Goal: Information Seeking & Learning: Learn about a topic

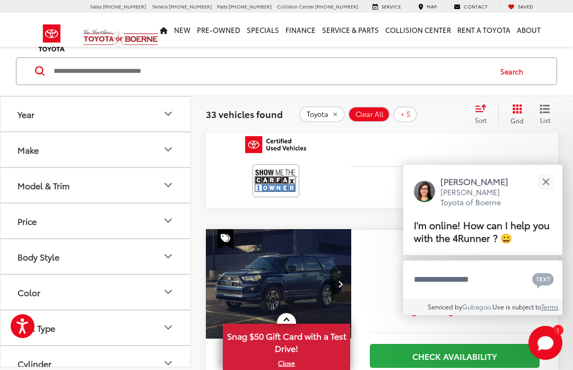
click at [544, 193] on button "Close" at bounding box center [546, 181] width 23 height 23
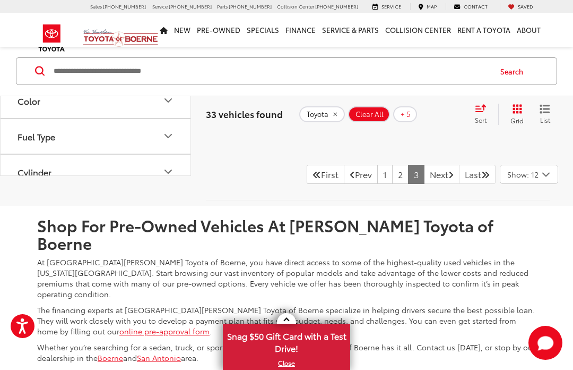
scroll to position [3186, 0]
click at [378, 183] on link "1" at bounding box center [385, 173] width 15 height 19
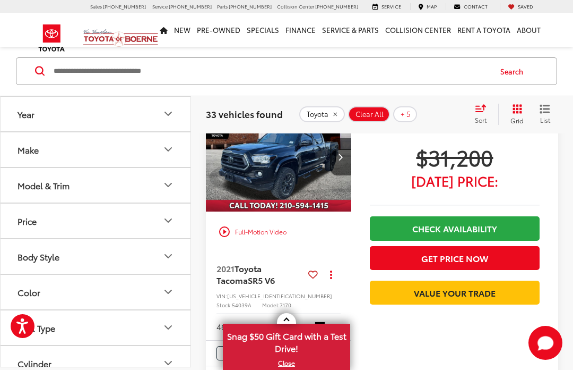
scroll to position [1480, 0]
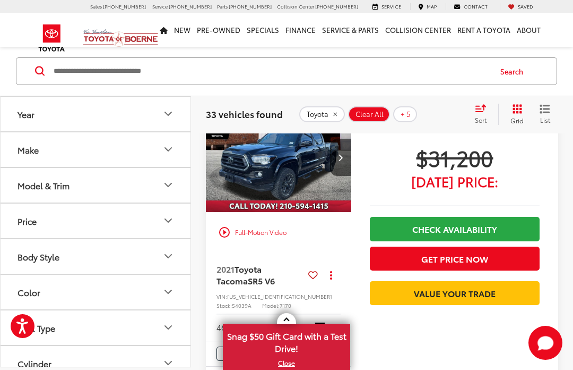
click at [280, 166] on img "2021 Toyota Tacoma SR5 V6 0" at bounding box center [278, 157] width 147 height 110
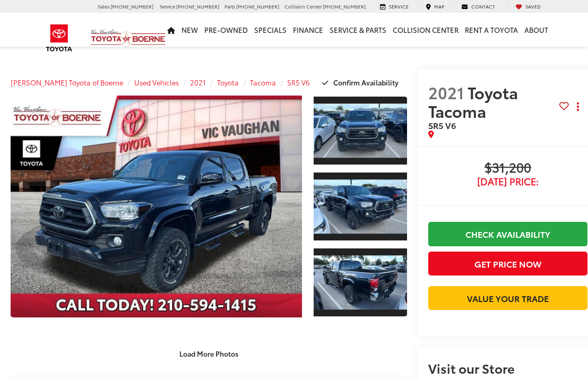
scroll to position [2, 0]
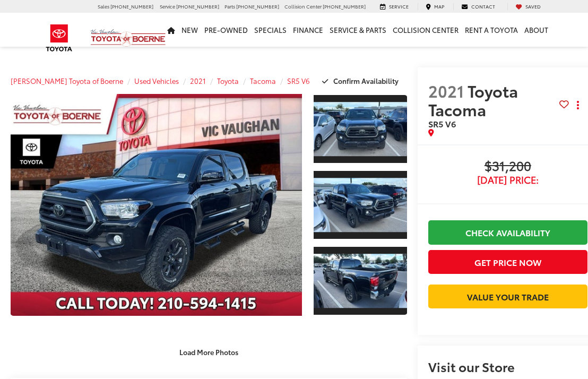
click at [201, 220] on link "Expand Photo 0" at bounding box center [157, 205] width 292 height 222
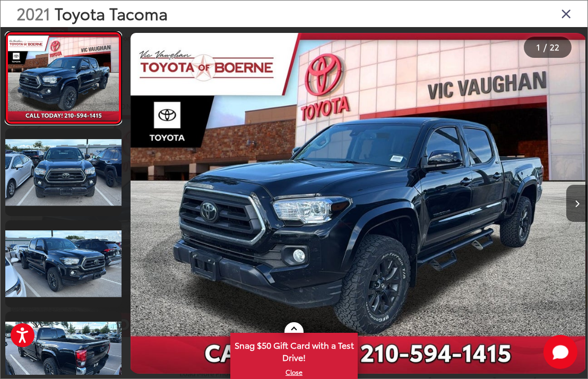
scroll to position [0, 0]
click at [379, 256] on img "2021 Toyota Tacoma SR5 V6 0" at bounding box center [358, 203] width 455 height 341
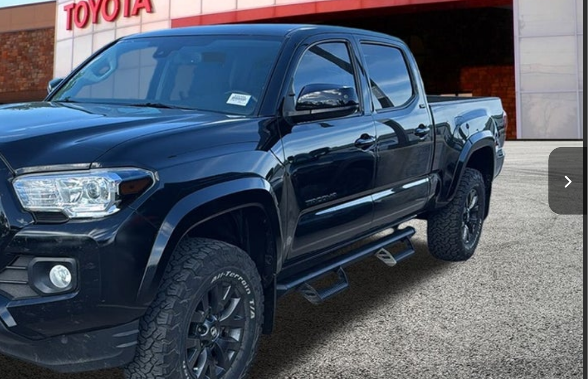
scroll to position [1, 11]
click at [575, 200] on icon "Next image" at bounding box center [577, 203] width 5 height 7
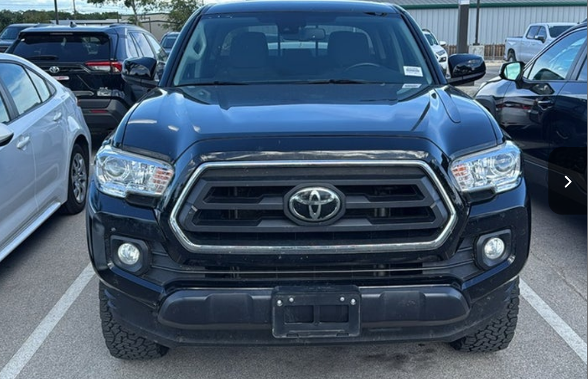
scroll to position [0, 459]
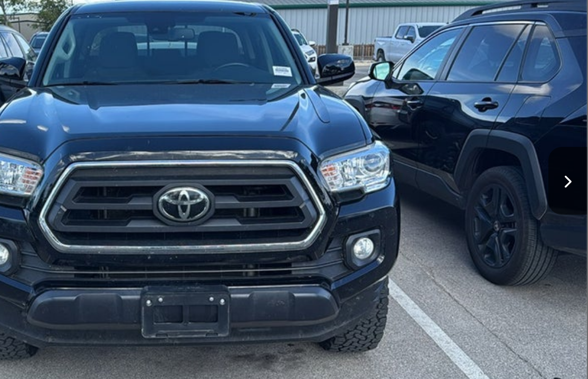
click at [567, 185] on button "Next image" at bounding box center [577, 203] width 21 height 37
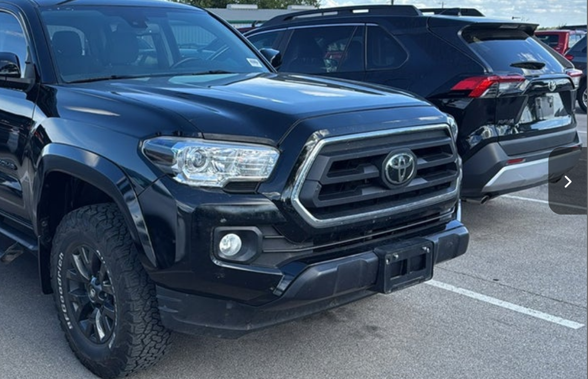
scroll to position [0, 919]
click at [567, 185] on button "Next image" at bounding box center [577, 203] width 21 height 37
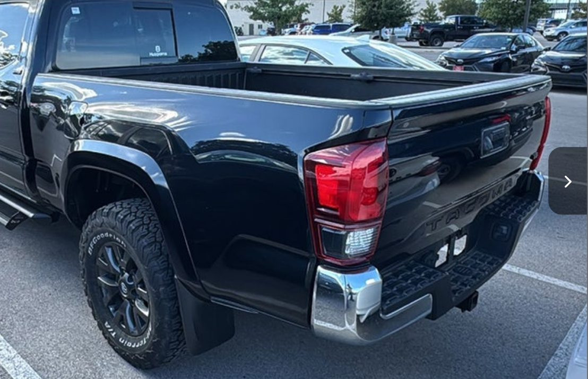
scroll to position [180, 0]
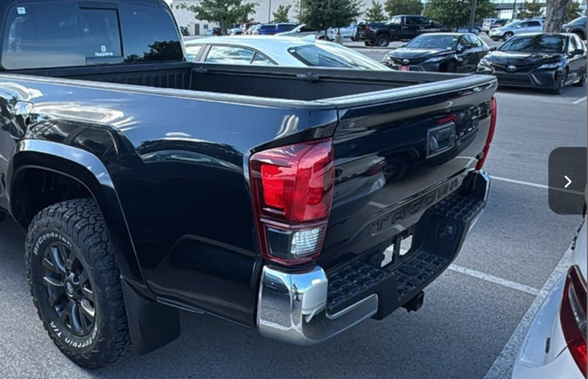
click at [575, 200] on icon "Next image" at bounding box center [577, 203] width 5 height 7
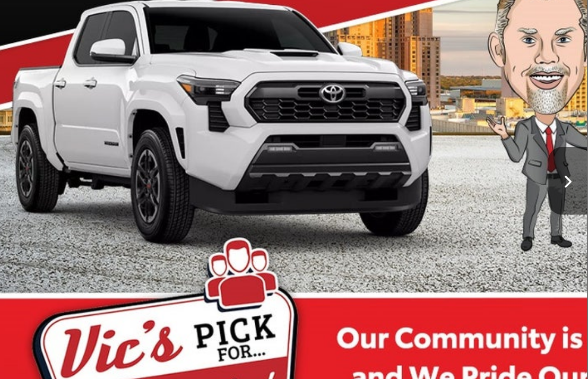
scroll to position [0, 1837]
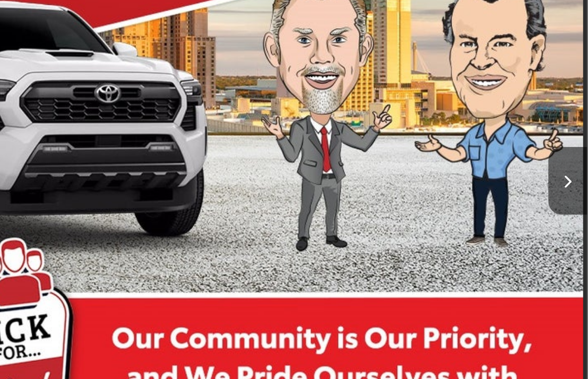
click at [567, 185] on button "Next image" at bounding box center [577, 203] width 21 height 37
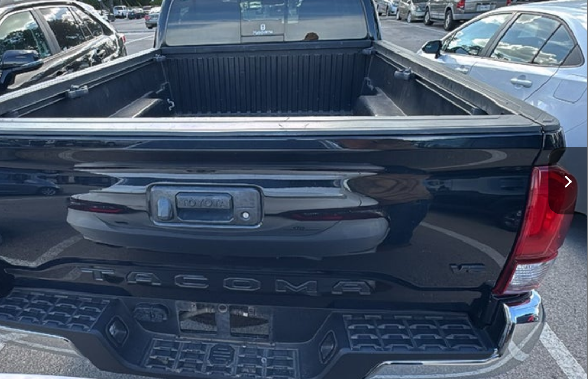
scroll to position [0, 2296]
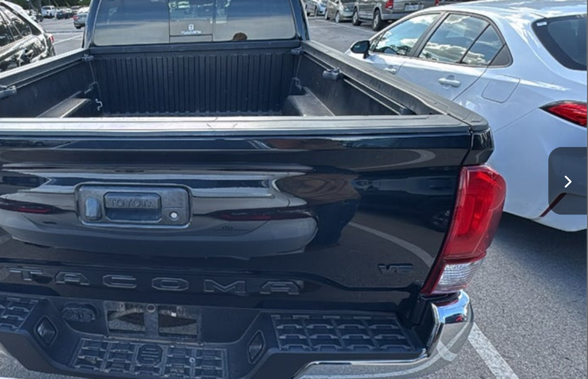
click at [567, 185] on button "Next image" at bounding box center [577, 203] width 21 height 37
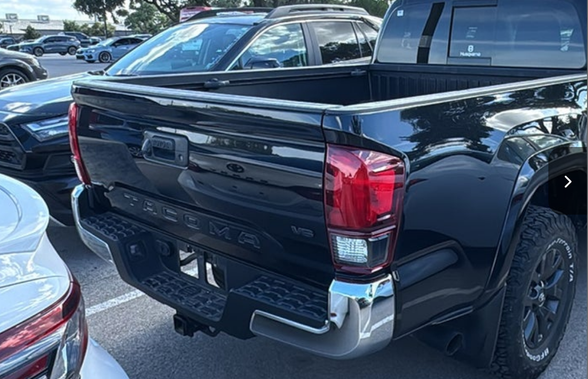
scroll to position [0, 2755]
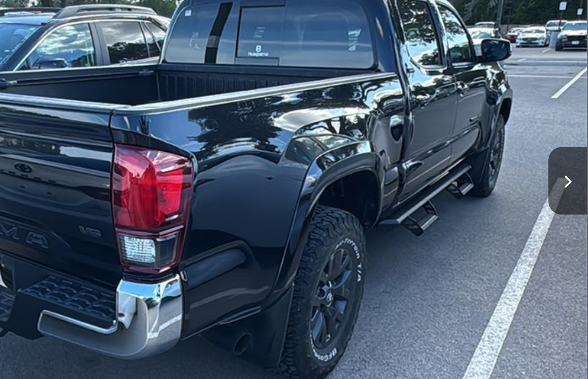
click at [567, 185] on button "Next image" at bounding box center [577, 203] width 21 height 37
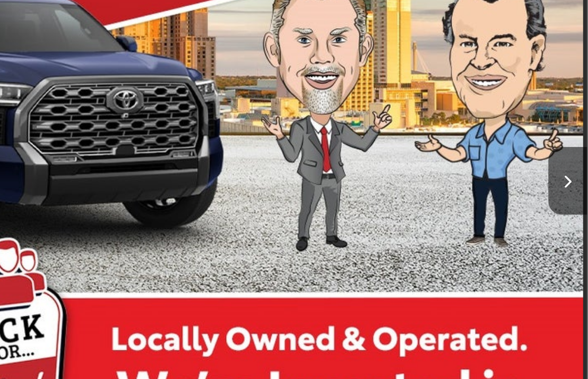
click at [575, 200] on icon "Next image" at bounding box center [577, 203] width 5 height 7
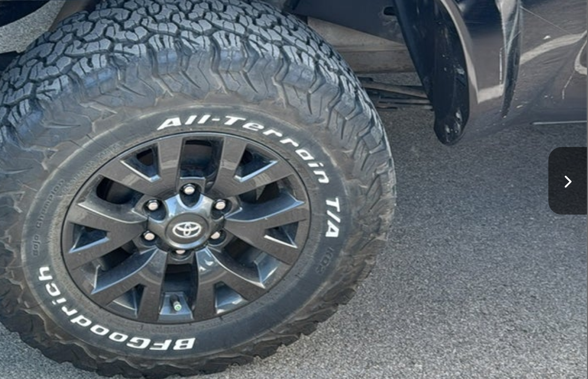
click at [575, 200] on icon "Next image" at bounding box center [577, 203] width 5 height 7
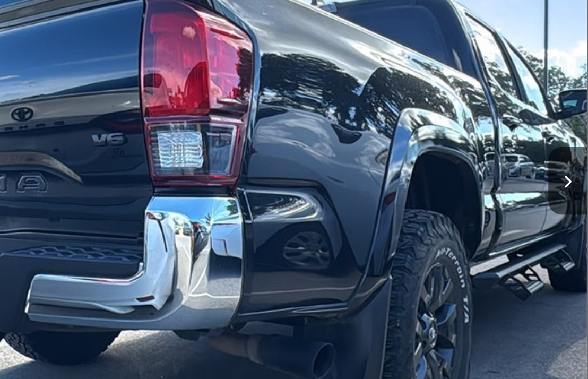
click at [575, 200] on icon "Next image" at bounding box center [577, 203] width 5 height 7
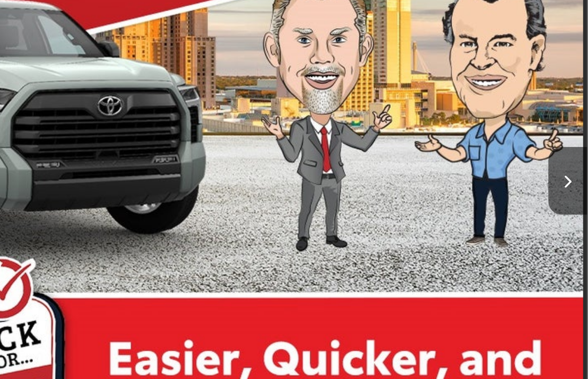
click at [575, 200] on icon "Next image" at bounding box center [577, 203] width 5 height 7
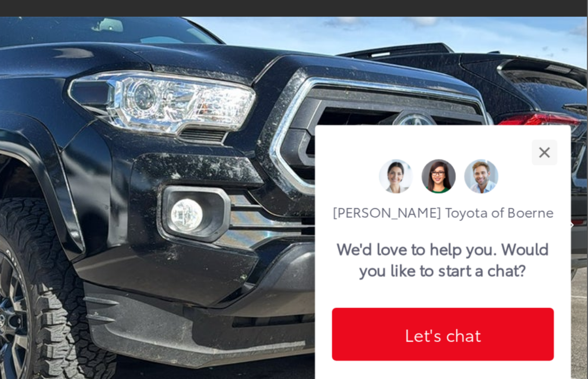
click at [558, 155] on div "Close" at bounding box center [561, 158] width 7 height 7
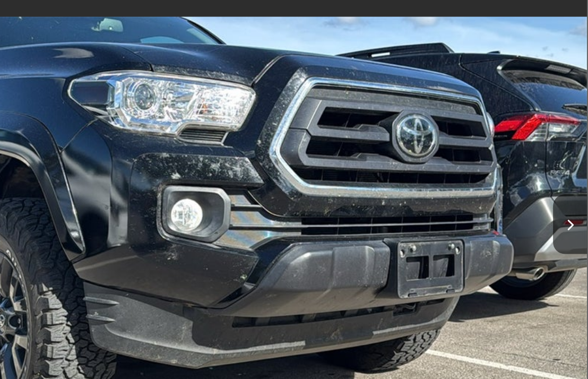
click at [567, 185] on button "Next image" at bounding box center [577, 203] width 21 height 37
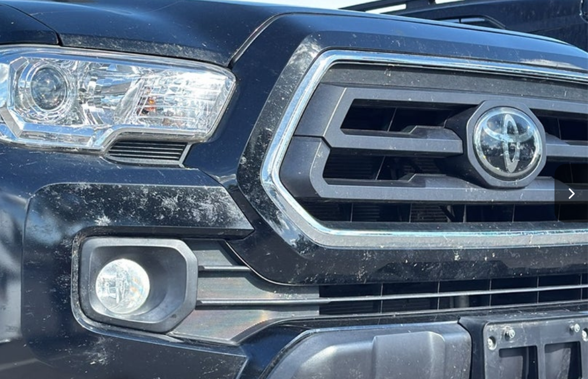
click at [567, 185] on button "Next image" at bounding box center [577, 203] width 21 height 37
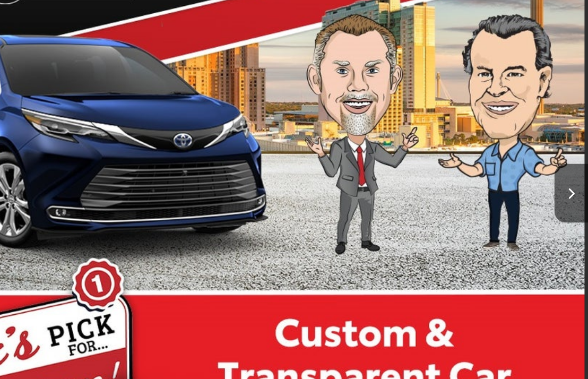
click at [567, 185] on button "Next image" at bounding box center [577, 203] width 21 height 37
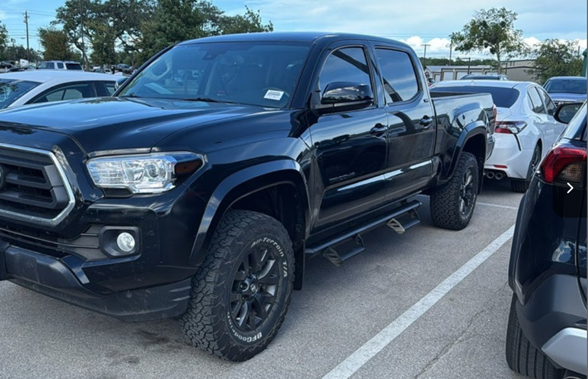
scroll to position [1, 11]
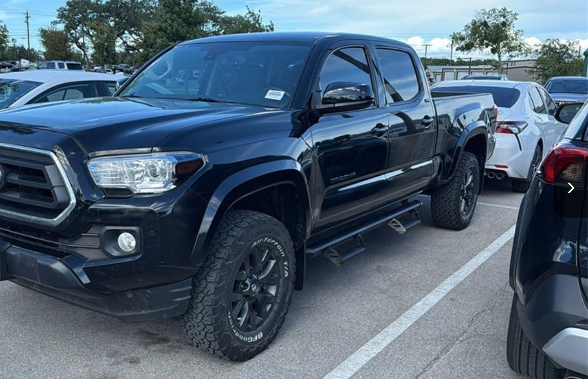
click at [567, 185] on button "Next image" at bounding box center [577, 203] width 21 height 37
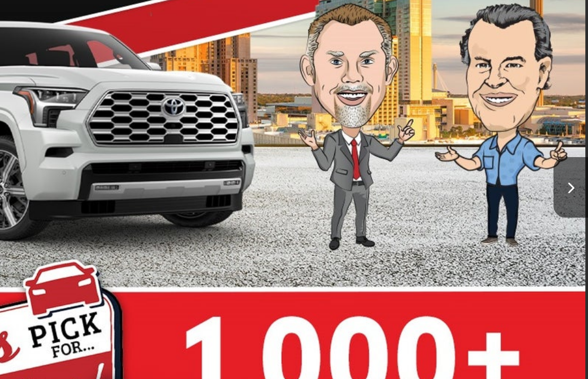
scroll to position [0, 6888]
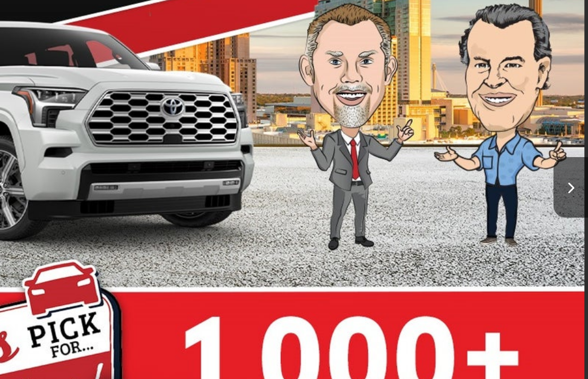
click at [567, 185] on button "Next image" at bounding box center [577, 203] width 21 height 37
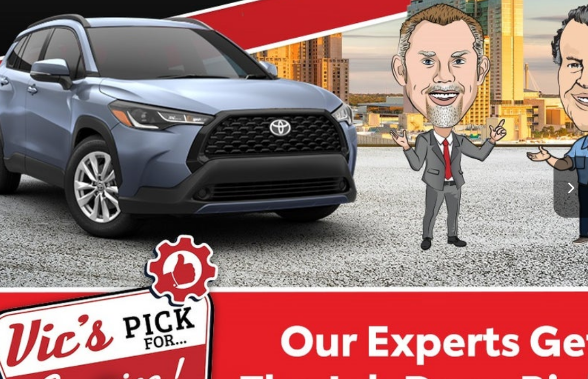
scroll to position [0, 7347]
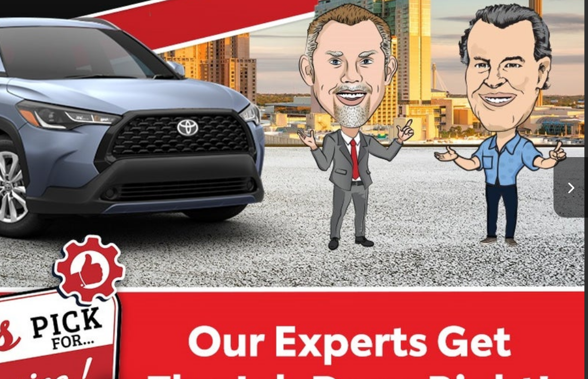
click at [575, 200] on icon "Next image" at bounding box center [577, 203] width 5 height 7
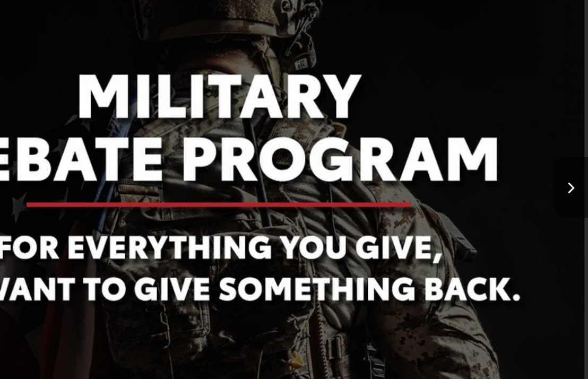
click at [567, 185] on button "Next image" at bounding box center [577, 203] width 21 height 37
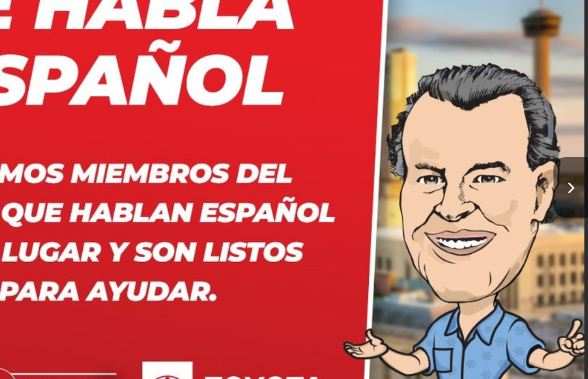
click at [567, 185] on button "Next image" at bounding box center [577, 203] width 21 height 37
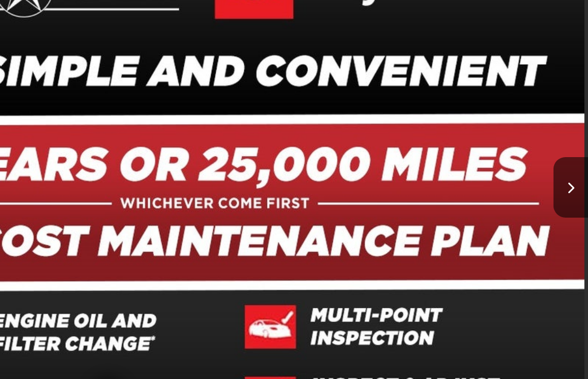
click at [567, 185] on button "Next image" at bounding box center [577, 203] width 21 height 37
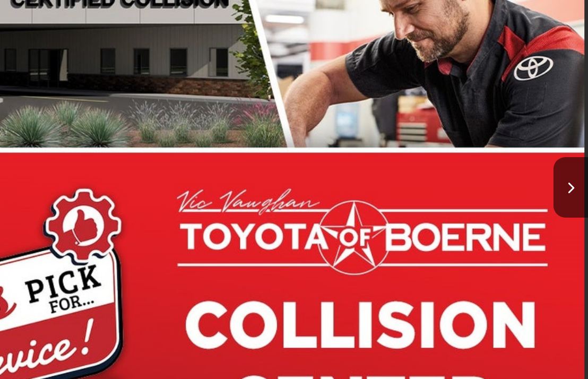
click at [575, 200] on icon "Next image" at bounding box center [577, 203] width 5 height 7
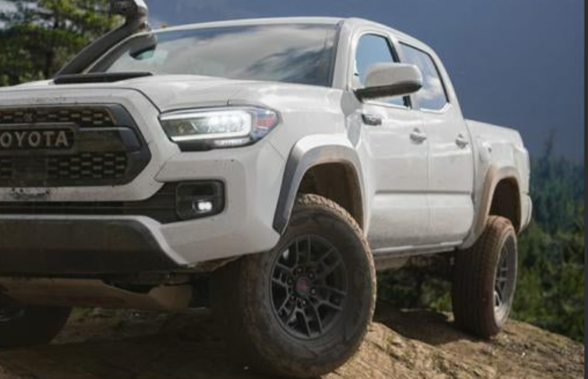
click at [473, 128] on div at bounding box center [530, 203] width 115 height 353
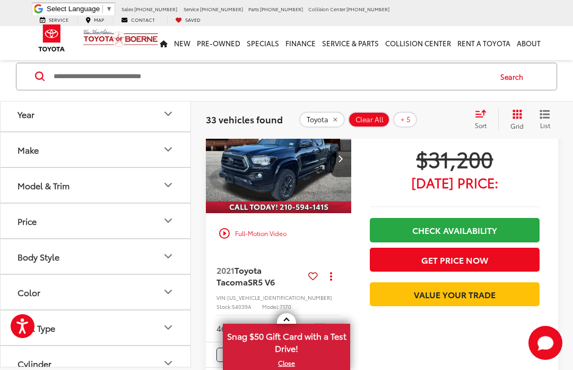
scroll to position [1480, 0]
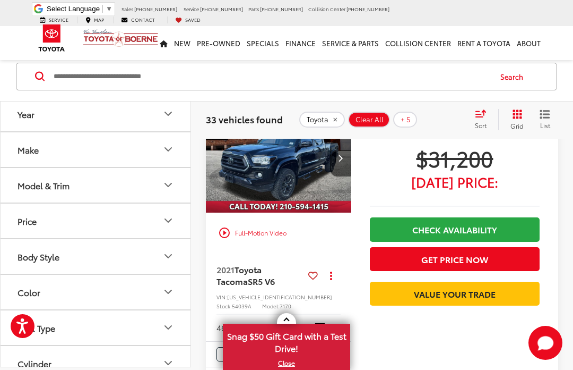
click at [227, 242] on div "play_circle_outline Full-Motion Video" at bounding box center [279, 232] width 130 height 19
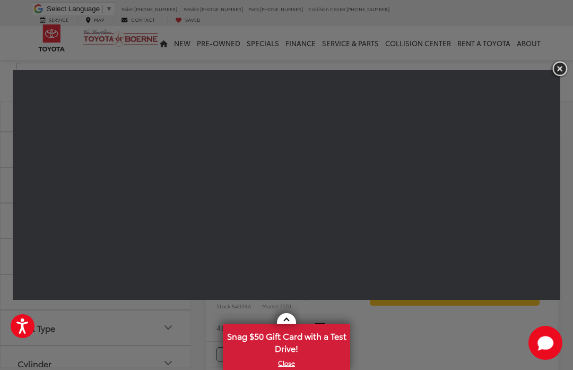
click at [554, 78] on img "button" at bounding box center [560, 69] width 19 height 18
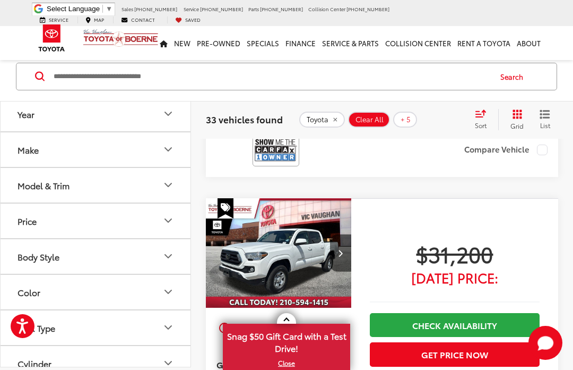
scroll to position [1706, 0]
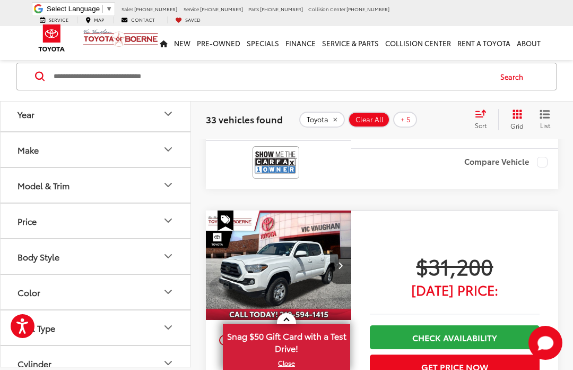
click at [275, 176] on img at bounding box center [276, 162] width 42 height 28
